Goal: Information Seeking & Learning: Learn about a topic

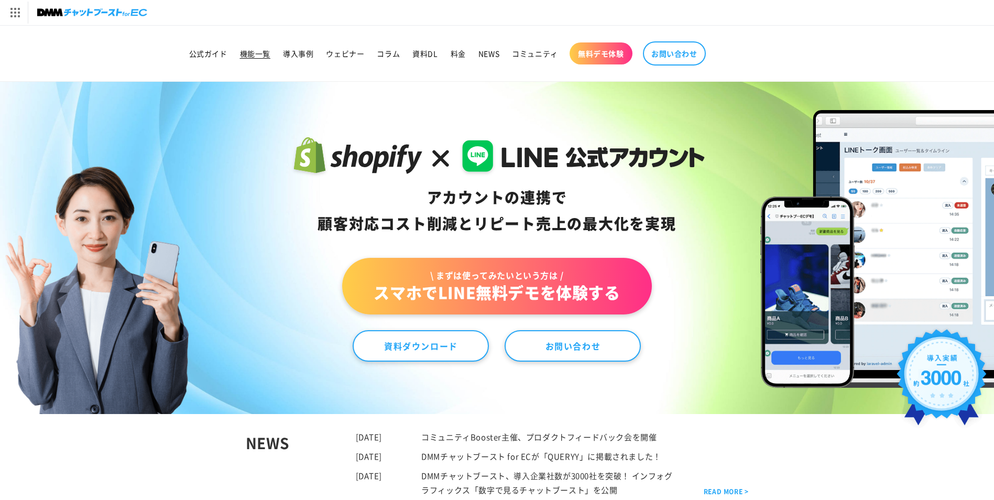
click at [253, 55] on span "機能一覧" at bounding box center [255, 53] width 30 height 9
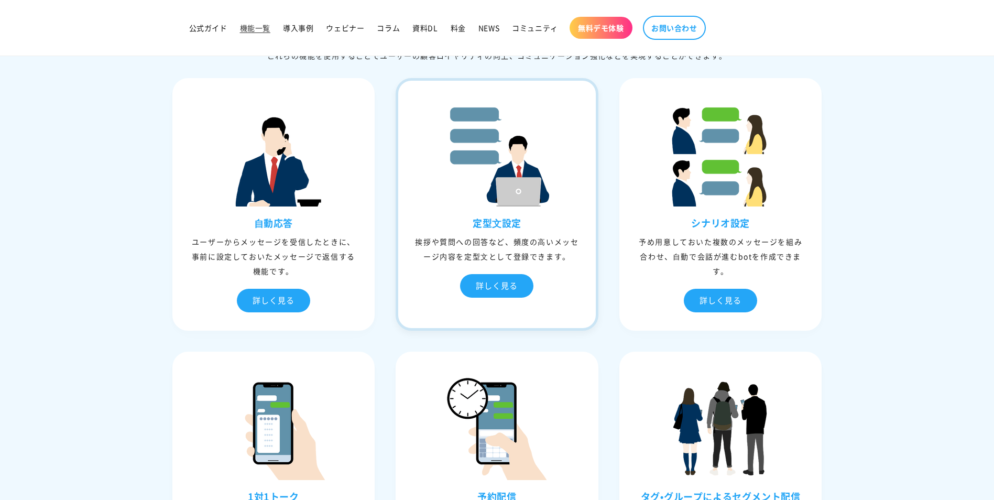
scroll to position [419, 0]
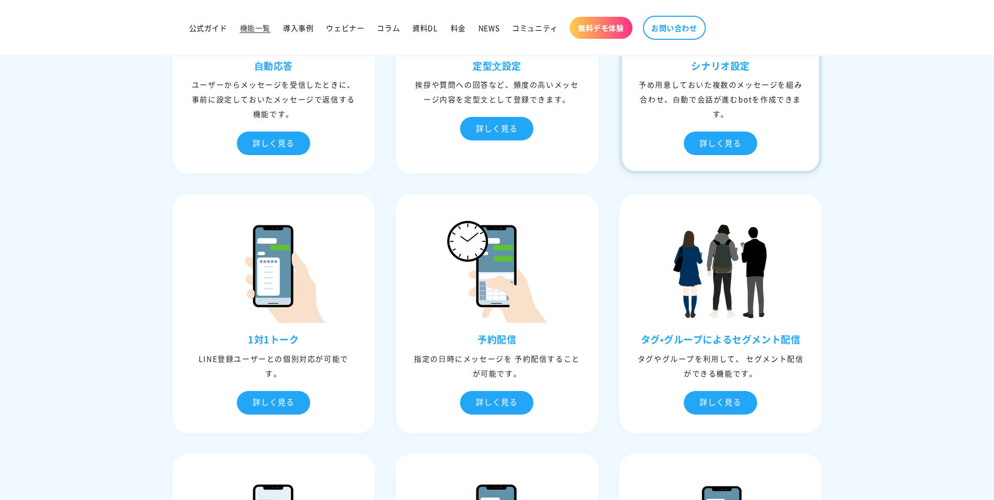
click at [748, 97] on div "予め⽤意しておいた複数のメッセージを組み合わせ、⾃動で会話が進むbotを作成できます。" at bounding box center [720, 99] width 197 height 44
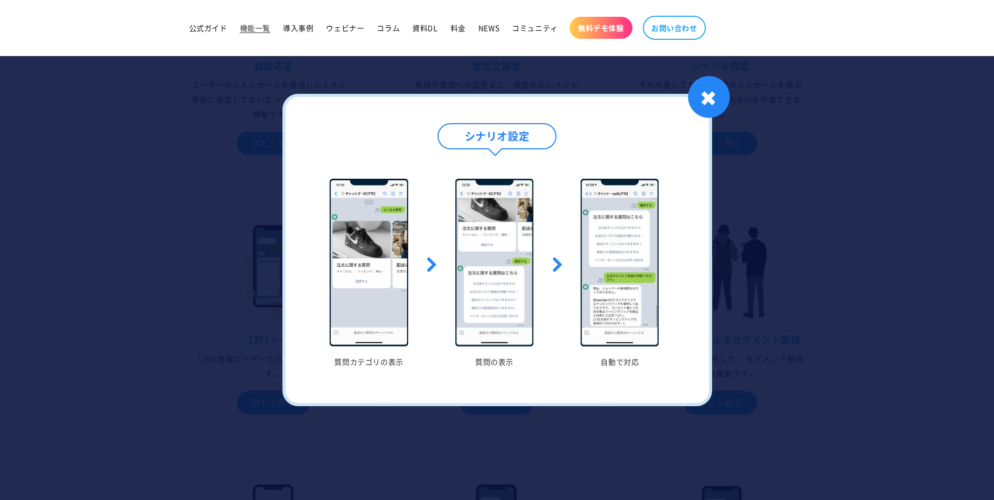
click at [843, 306] on div at bounding box center [497, 250] width 994 height 500
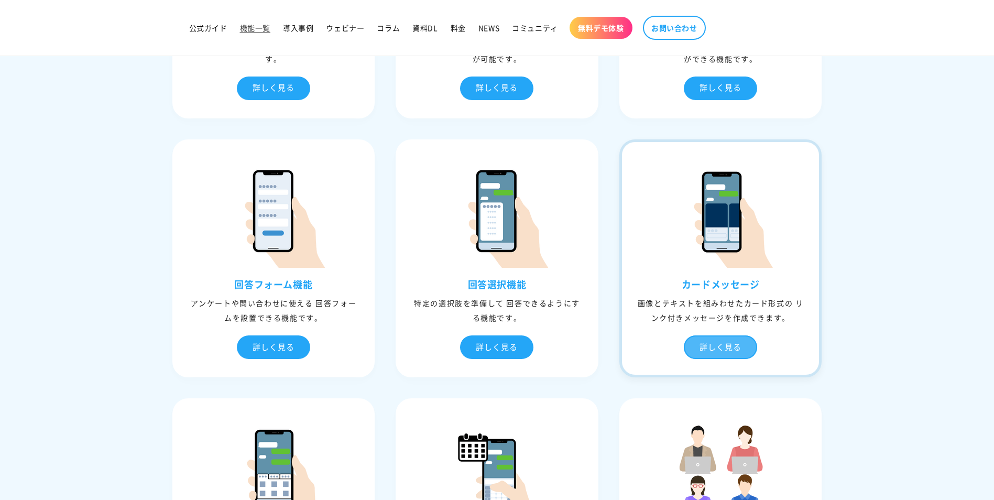
scroll to position [838, 0]
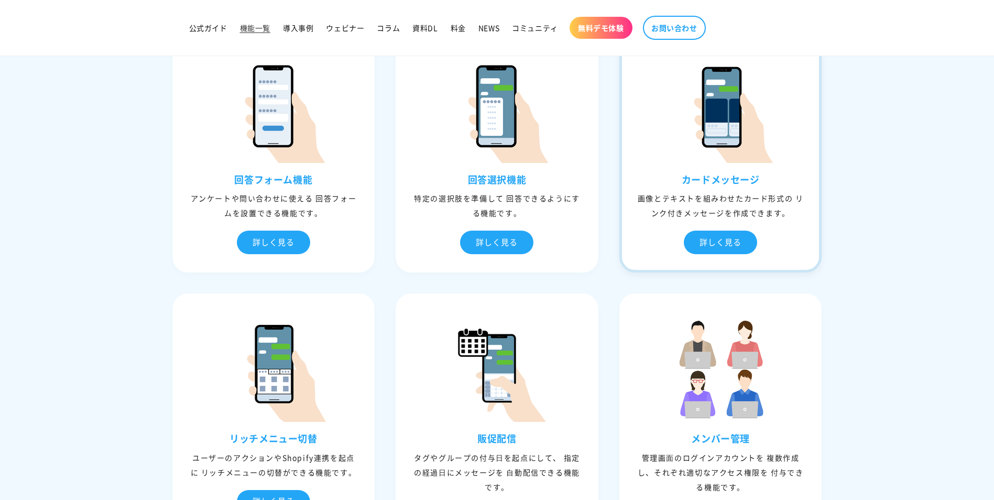
click at [773, 172] on div "カードメッセージ 画像とテキストを組みわせたカード形式の リンク付きメッセージを作成できます。 詳しく見る" at bounding box center [720, 154] width 203 height 238
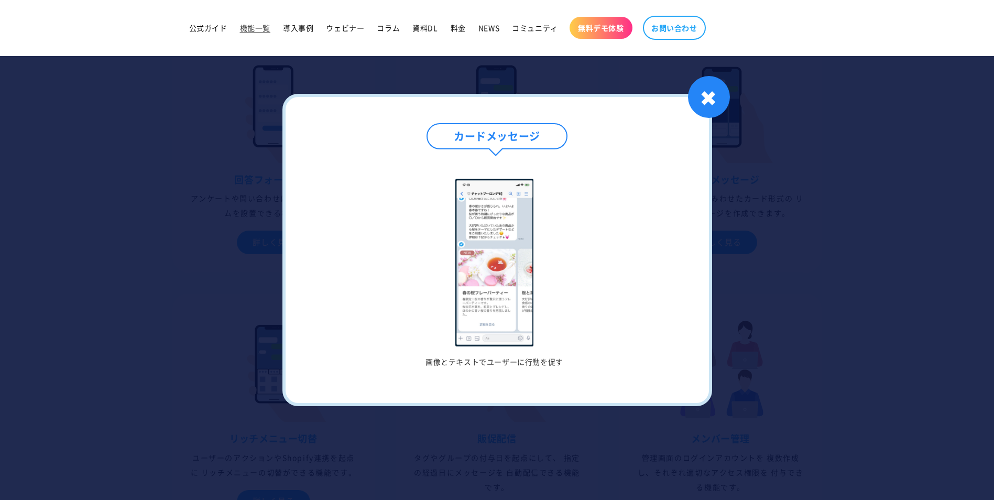
click at [486, 301] on img at bounding box center [494, 263] width 78 height 168
click at [524, 136] on h4 "カードメッセージ" at bounding box center [496, 136] width 141 height 26
click at [831, 135] on div at bounding box center [497, 250] width 994 height 500
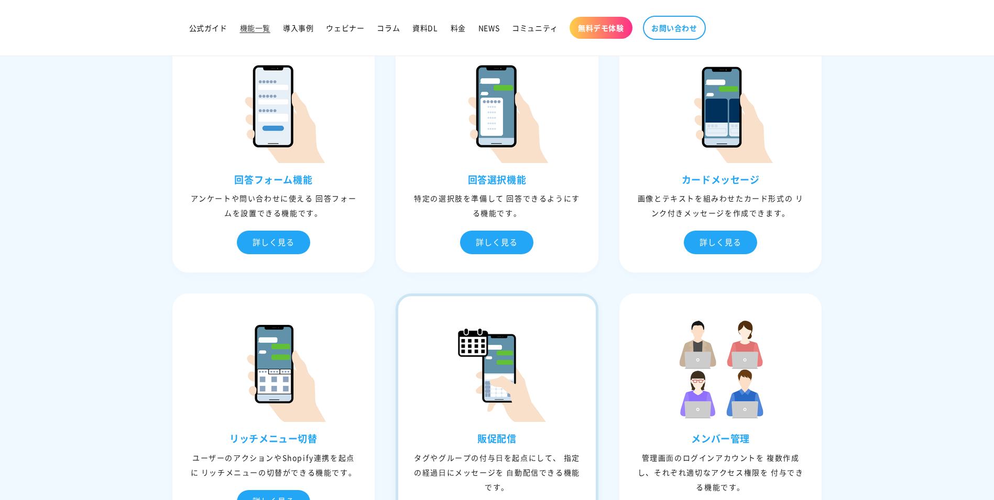
scroll to position [1048, 0]
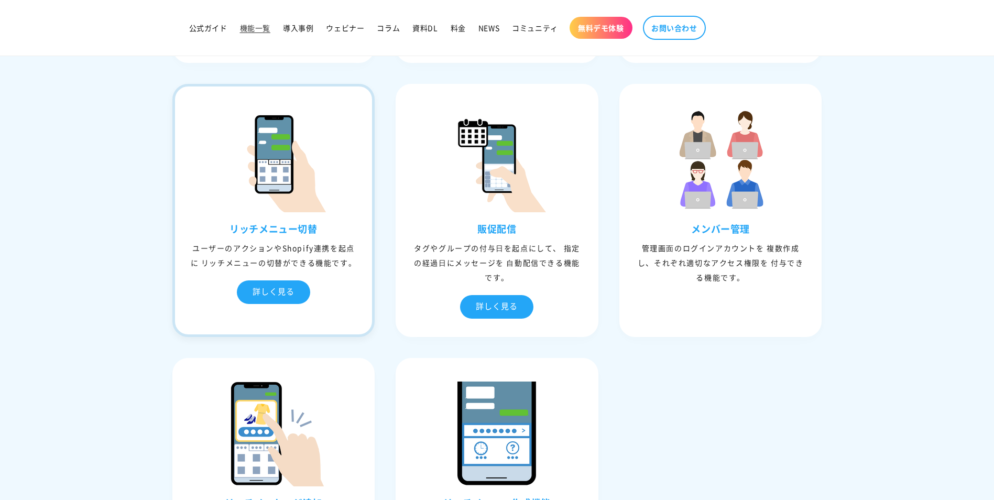
click at [261, 251] on div "ユーザーのアクションやShopify連携を起点に リッチメニューの切替ができる機能です。" at bounding box center [273, 254] width 197 height 29
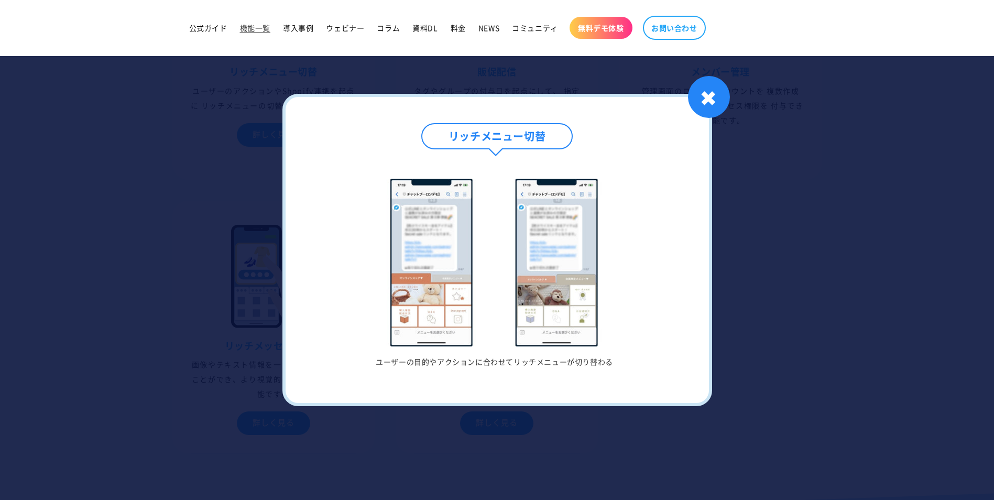
scroll to position [1100, 0]
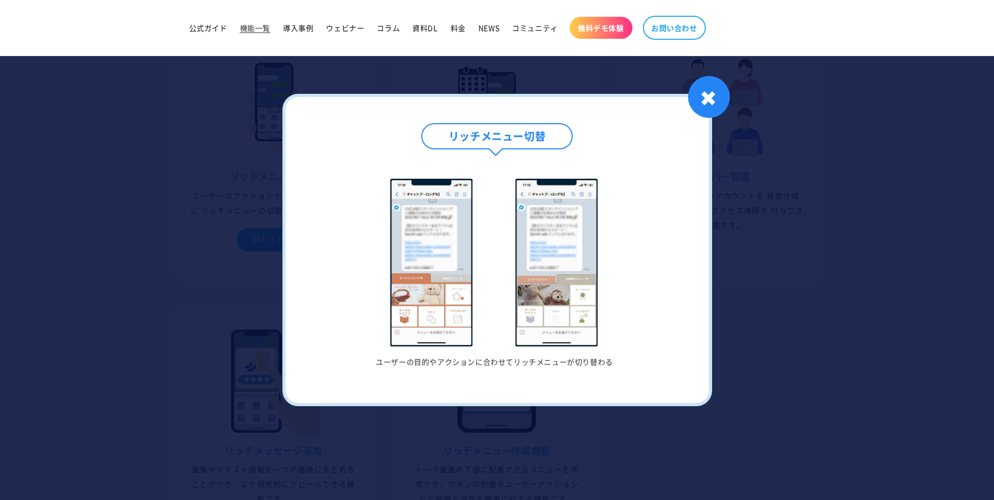
click at [427, 359] on h5 "ユーザーの目的やアクションに合わせてリッチメニューが切り替わる" at bounding box center [494, 361] width 345 height 9
click at [613, 368] on div "リッチメニュー切替 ユーザーの目的やアクションに合わせてリッチメニューが切り替わる 1 / / 1 ✖" at bounding box center [497, 250] width 430 height 312
click at [705, 100] on div "✖" at bounding box center [709, 97] width 42 height 42
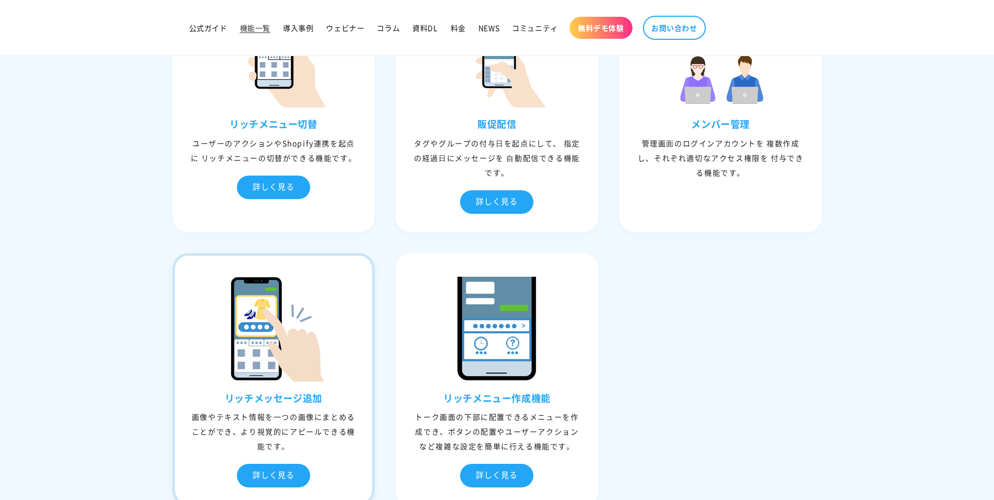
scroll to position [1257, 0]
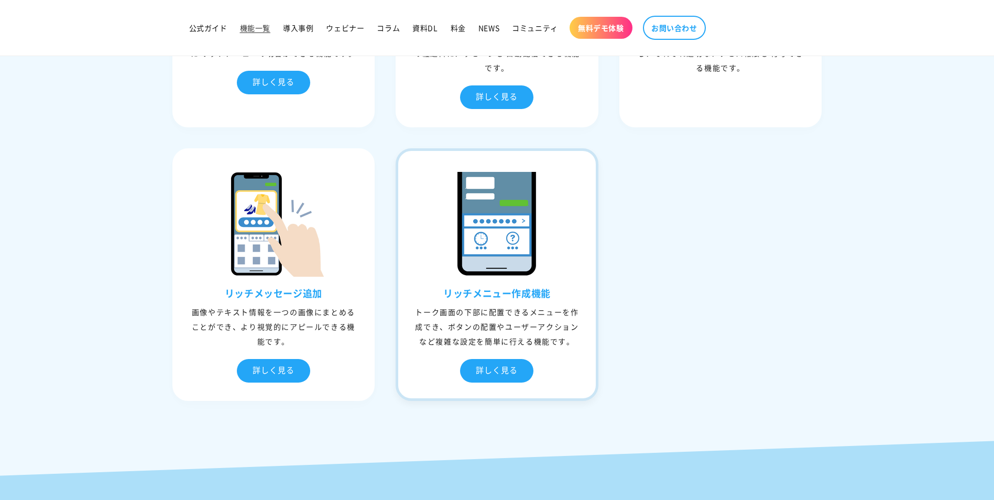
click at [492, 312] on div "トーク画面の下部に配置できるメニューを作成でき、ボタンの配置やユーザーアクションなど複雑な設定を簡単に行える機能です。" at bounding box center [496, 326] width 197 height 44
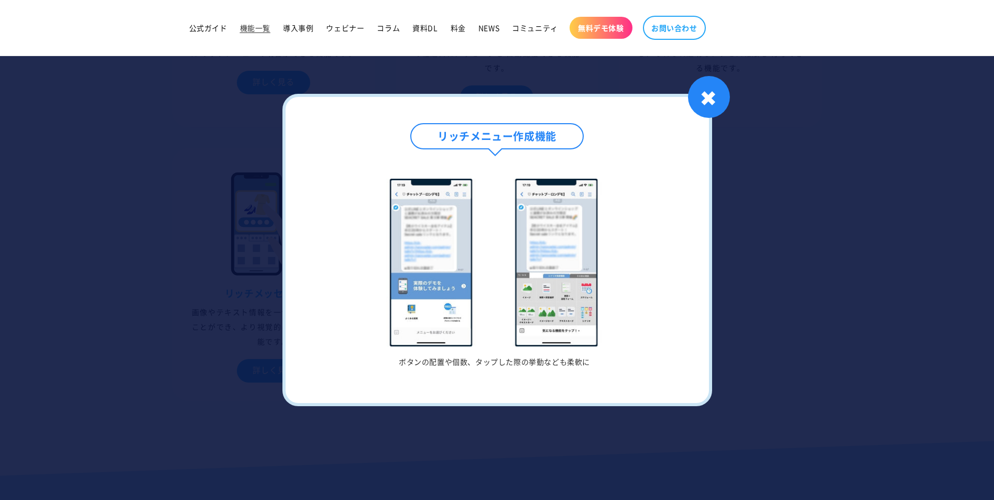
click at [846, 301] on div at bounding box center [497, 250] width 994 height 500
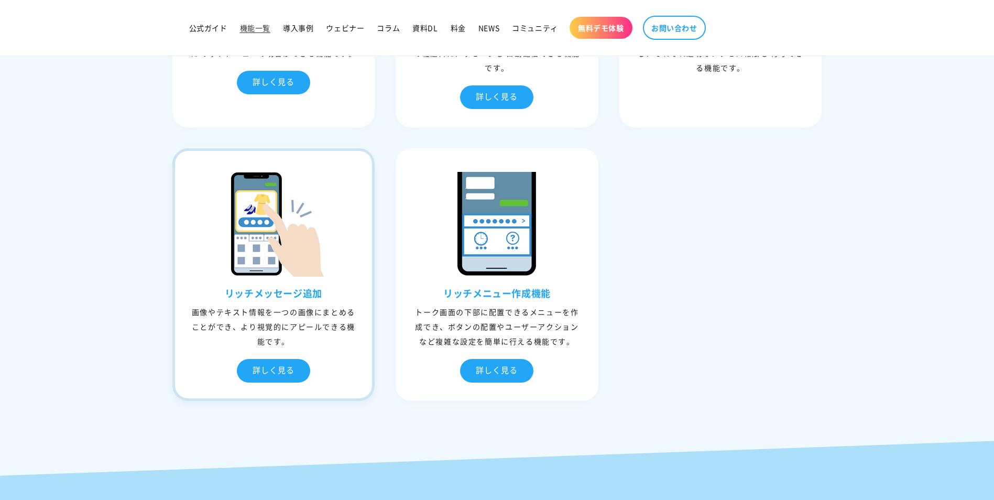
click at [262, 306] on div "画像やテキスト情報を一つの画像にまとめることができ、より視覚的にアピールできる機能です。" at bounding box center [273, 326] width 197 height 44
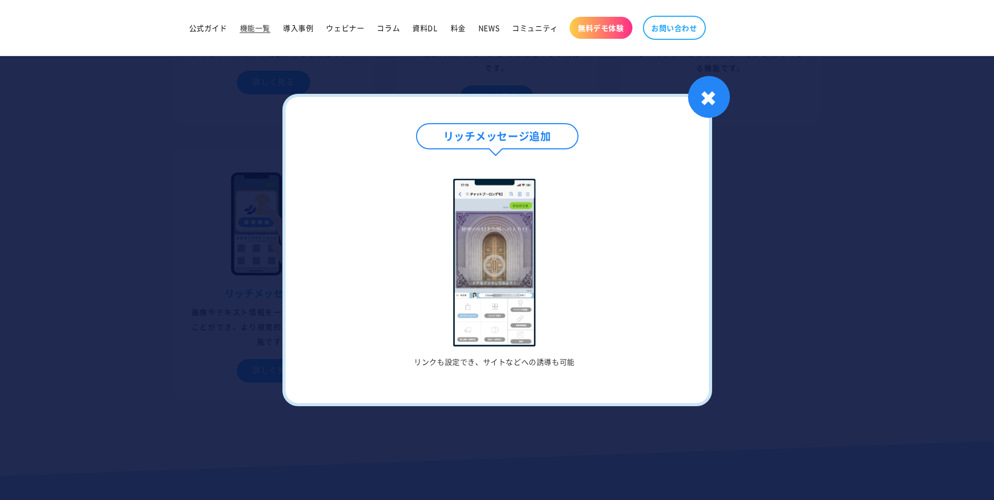
click at [858, 295] on div at bounding box center [497, 250] width 994 height 500
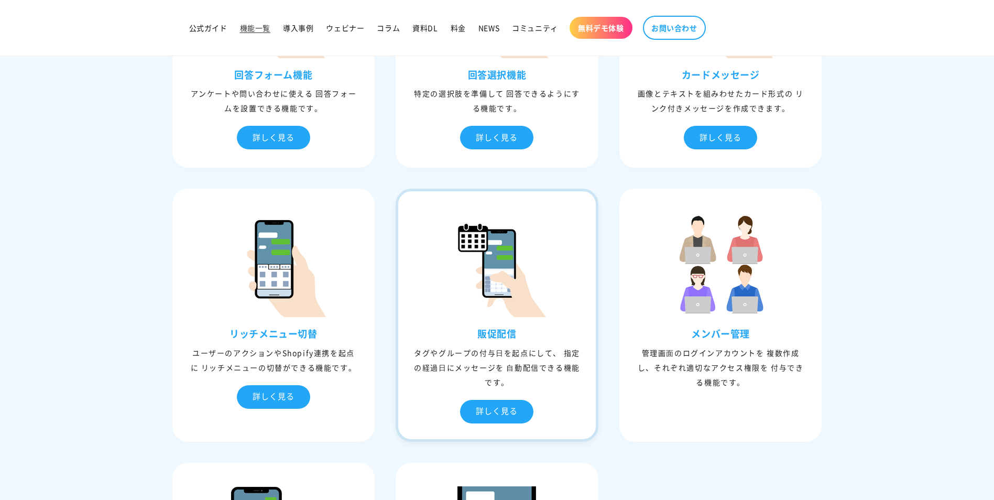
scroll to position [786, 0]
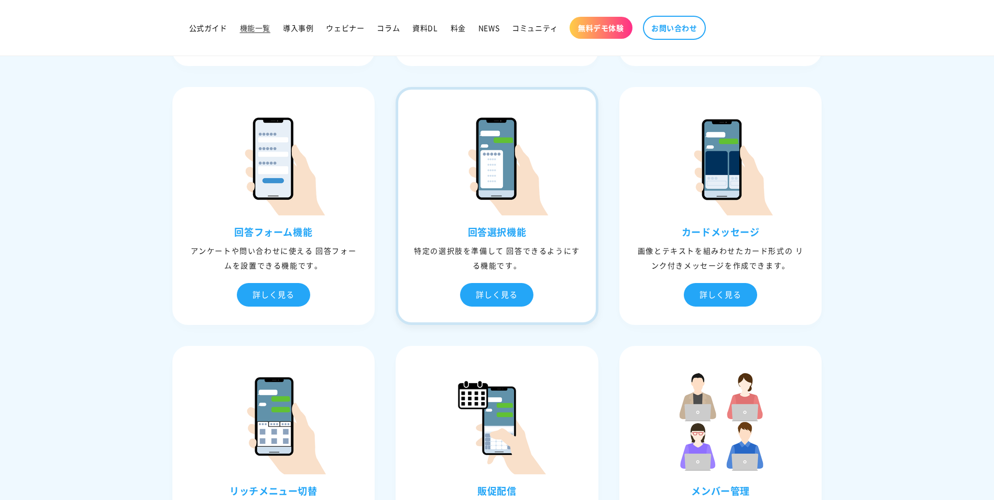
click at [492, 235] on h3 "回答選択機能" at bounding box center [496, 232] width 197 height 12
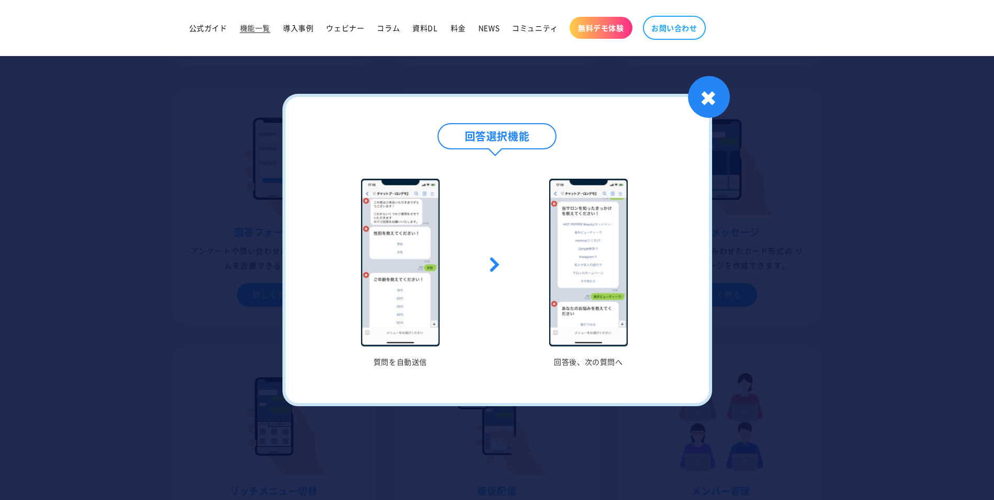
click at [799, 224] on div at bounding box center [497, 250] width 994 height 500
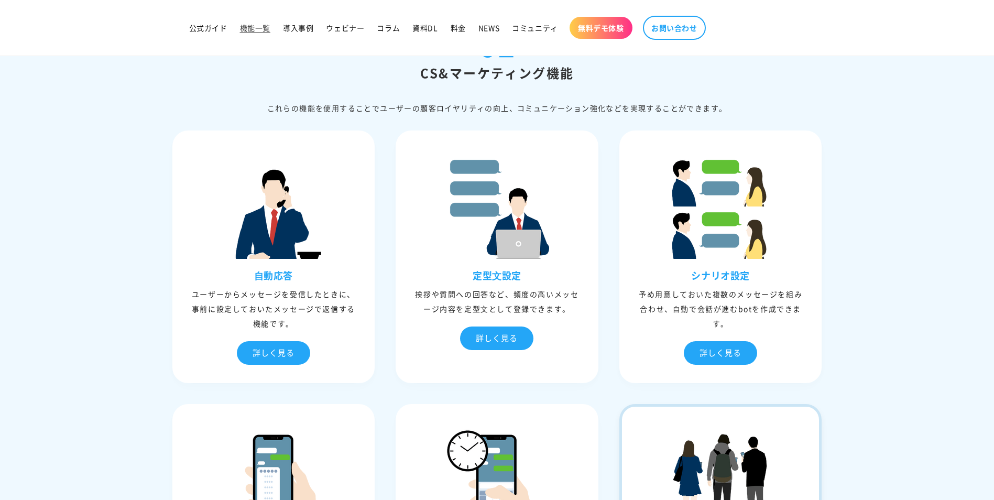
scroll to position [0, 0]
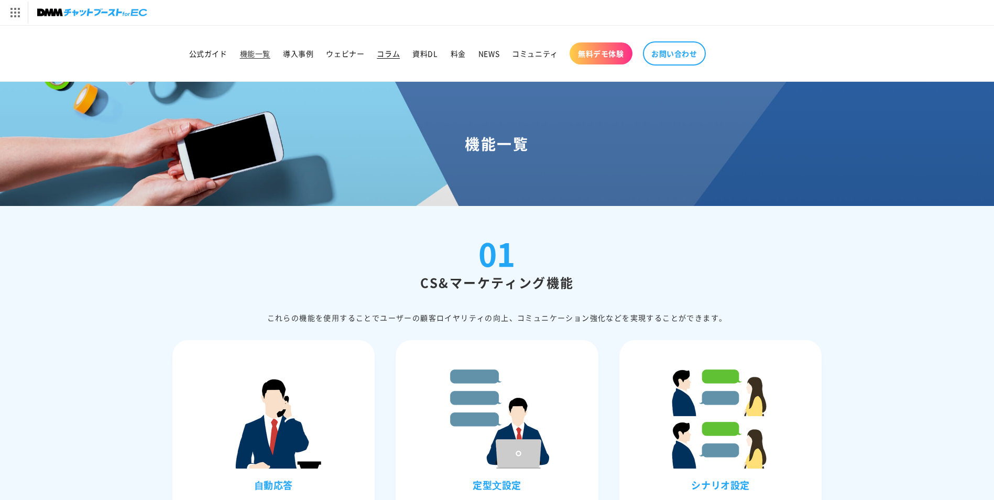
click at [392, 54] on span "コラム" at bounding box center [388, 53] width 23 height 9
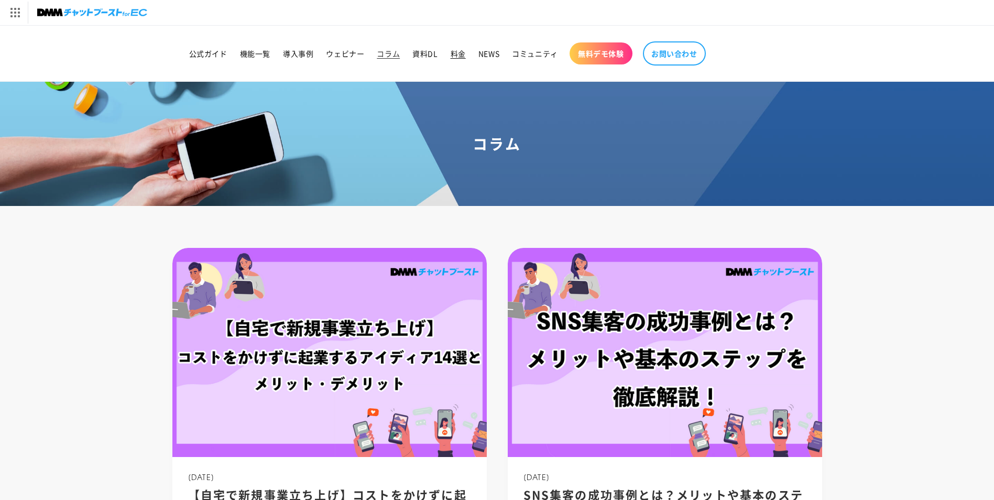
click at [449, 53] on link "料金" at bounding box center [458, 53] width 28 height 22
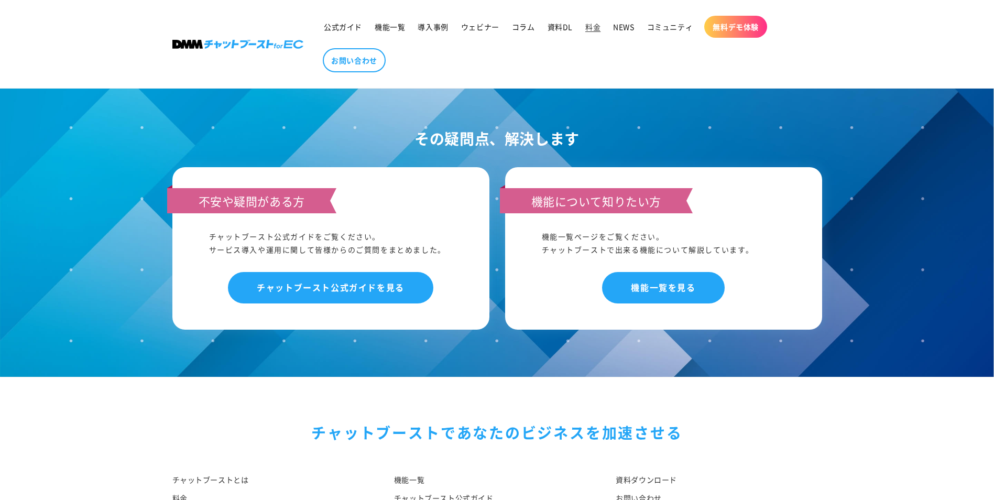
scroll to position [1048, 0]
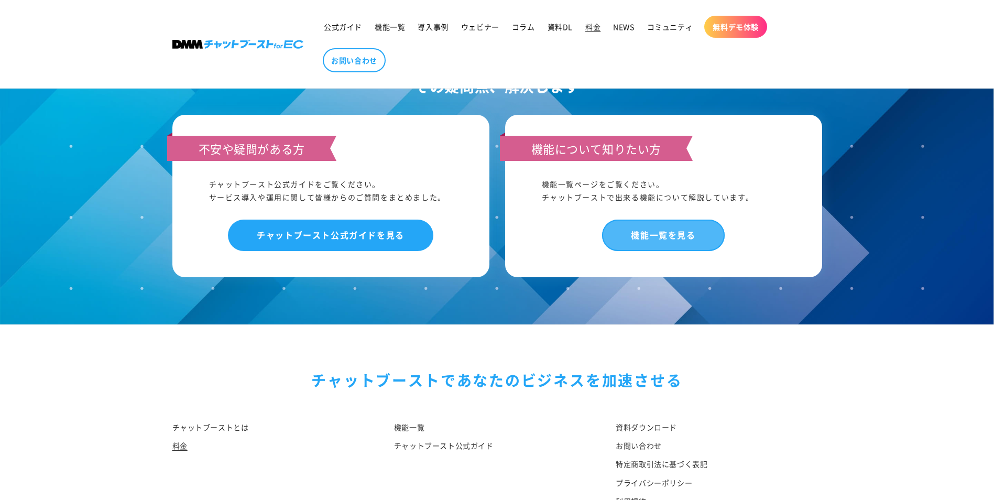
click at [698, 245] on link "機能一覧を見る" at bounding box center [663, 234] width 122 height 31
